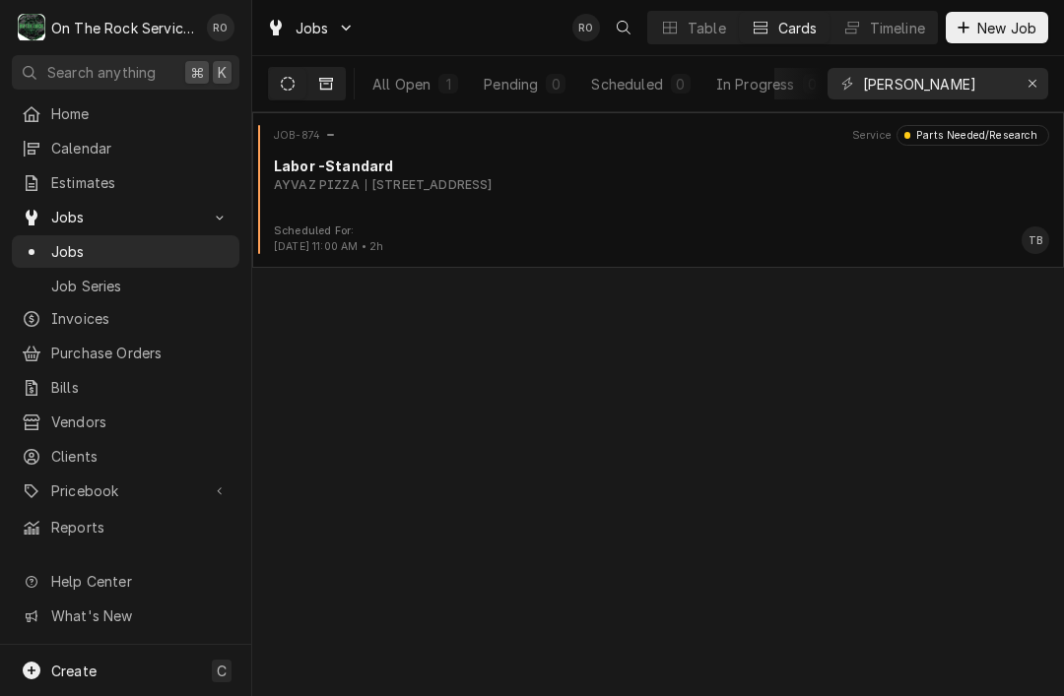
click at [344, 86] on button "Dynamic Content Wrapper" at bounding box center [325, 84] width 37 height 32
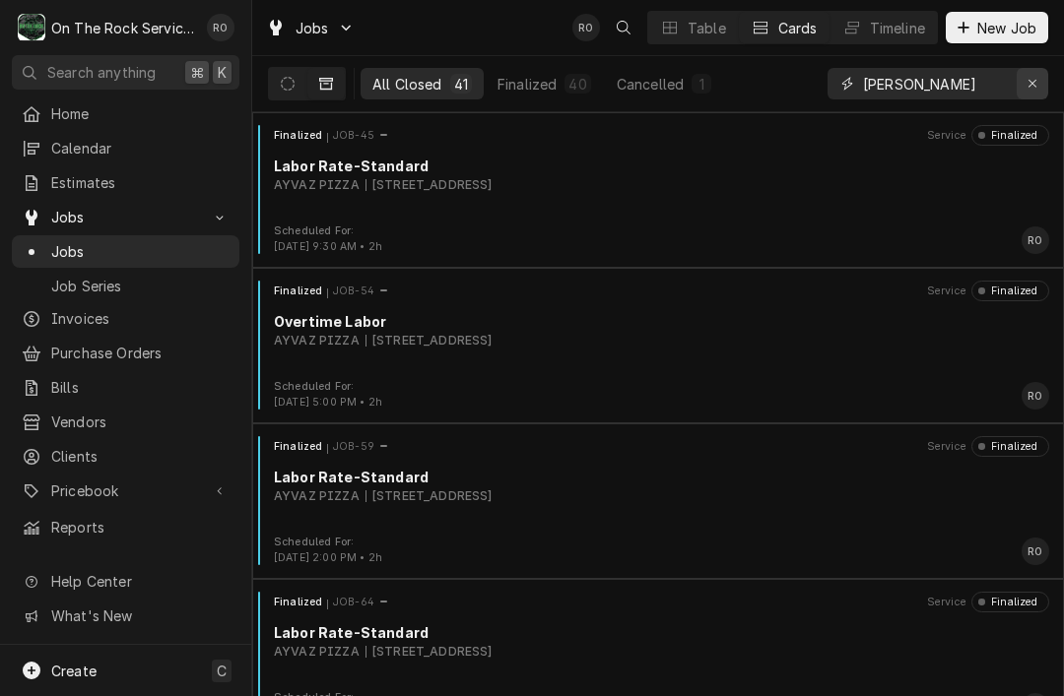
click at [1032, 87] on icon "Erase input" at bounding box center [1032, 84] width 11 height 14
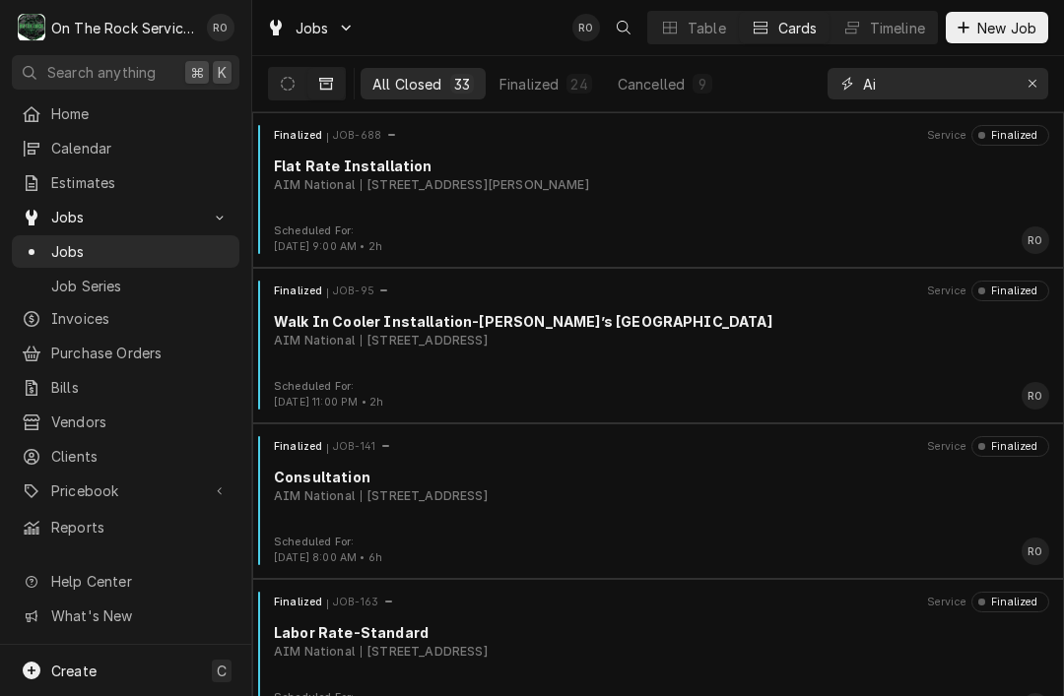
type input "A"
type input "B"
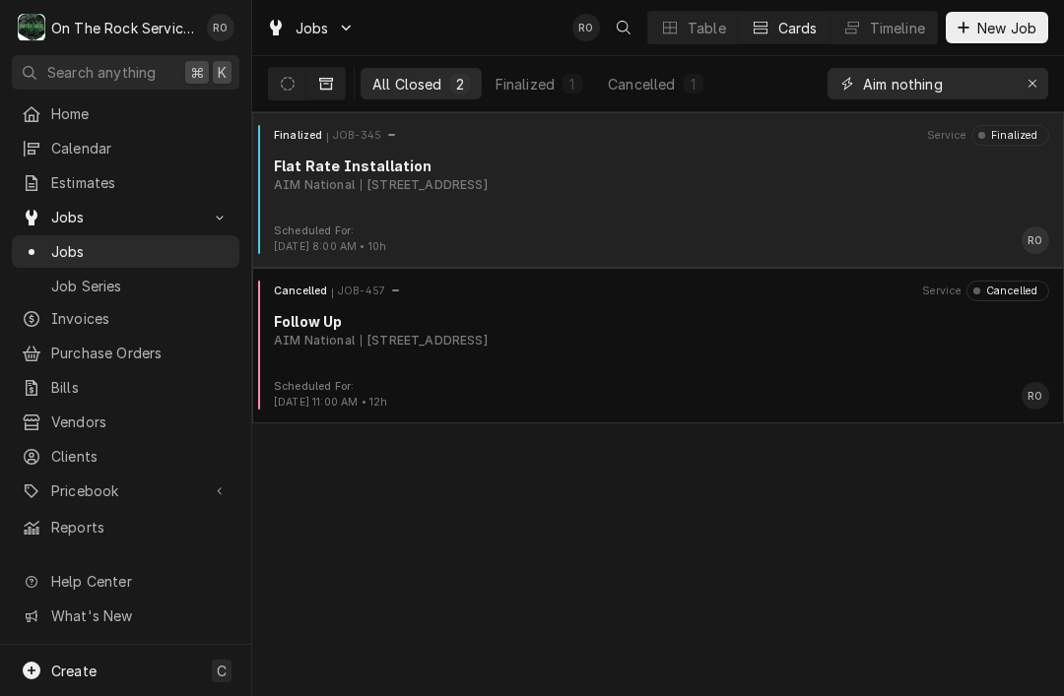
type input "Aim nothing"
click at [804, 187] on div "AIM National [STREET_ADDRESS]" at bounding box center [661, 185] width 775 height 18
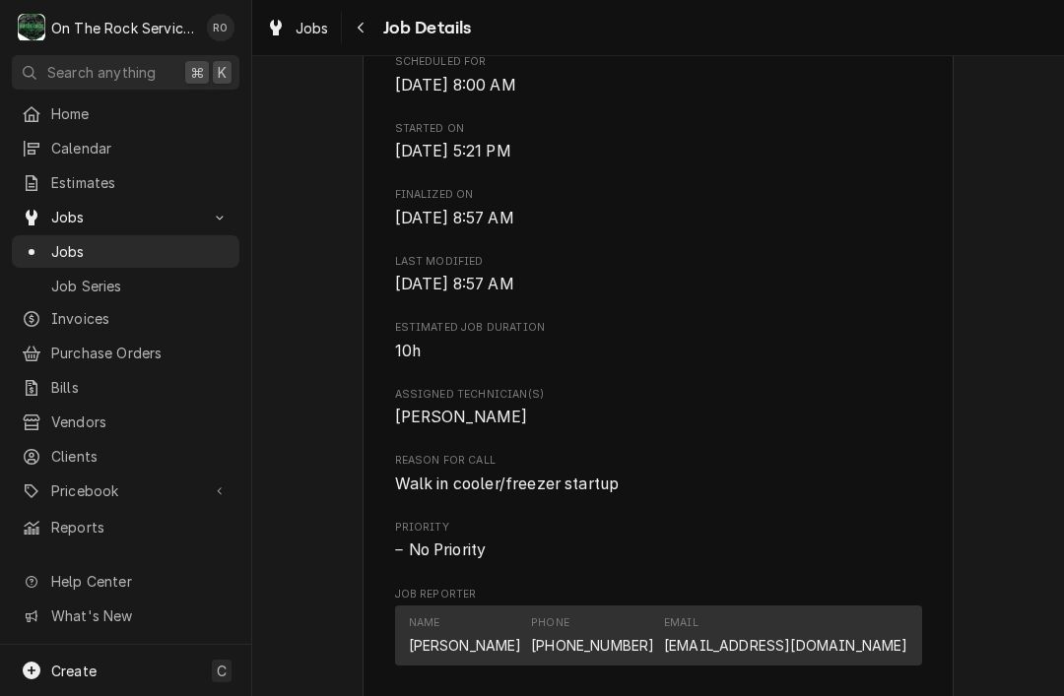
scroll to position [628, 0]
